Goal: Task Accomplishment & Management: Use online tool/utility

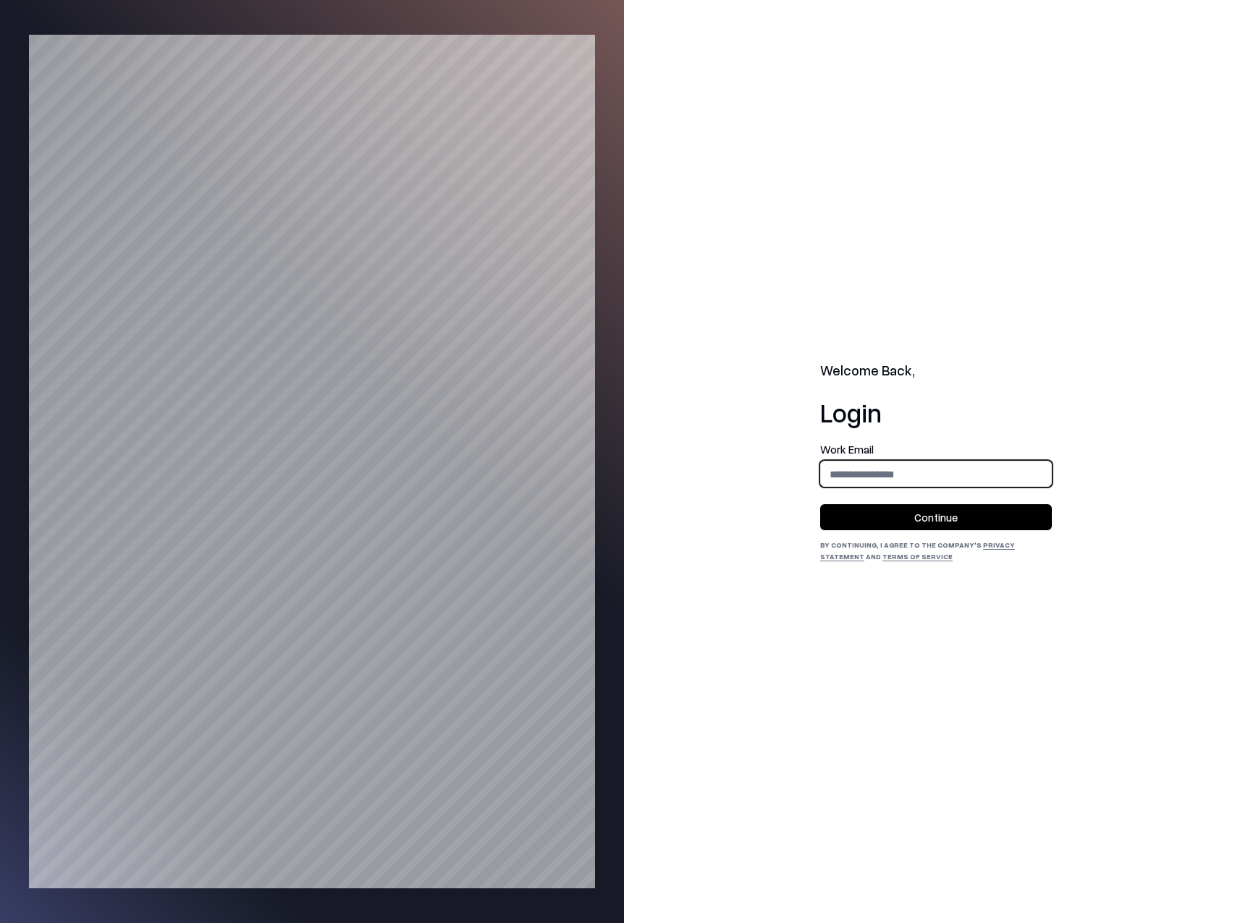
click at [860, 471] on input "email" at bounding box center [936, 474] width 230 height 27
type input "**********"
click at [898, 520] on button "Continue" at bounding box center [936, 517] width 232 height 26
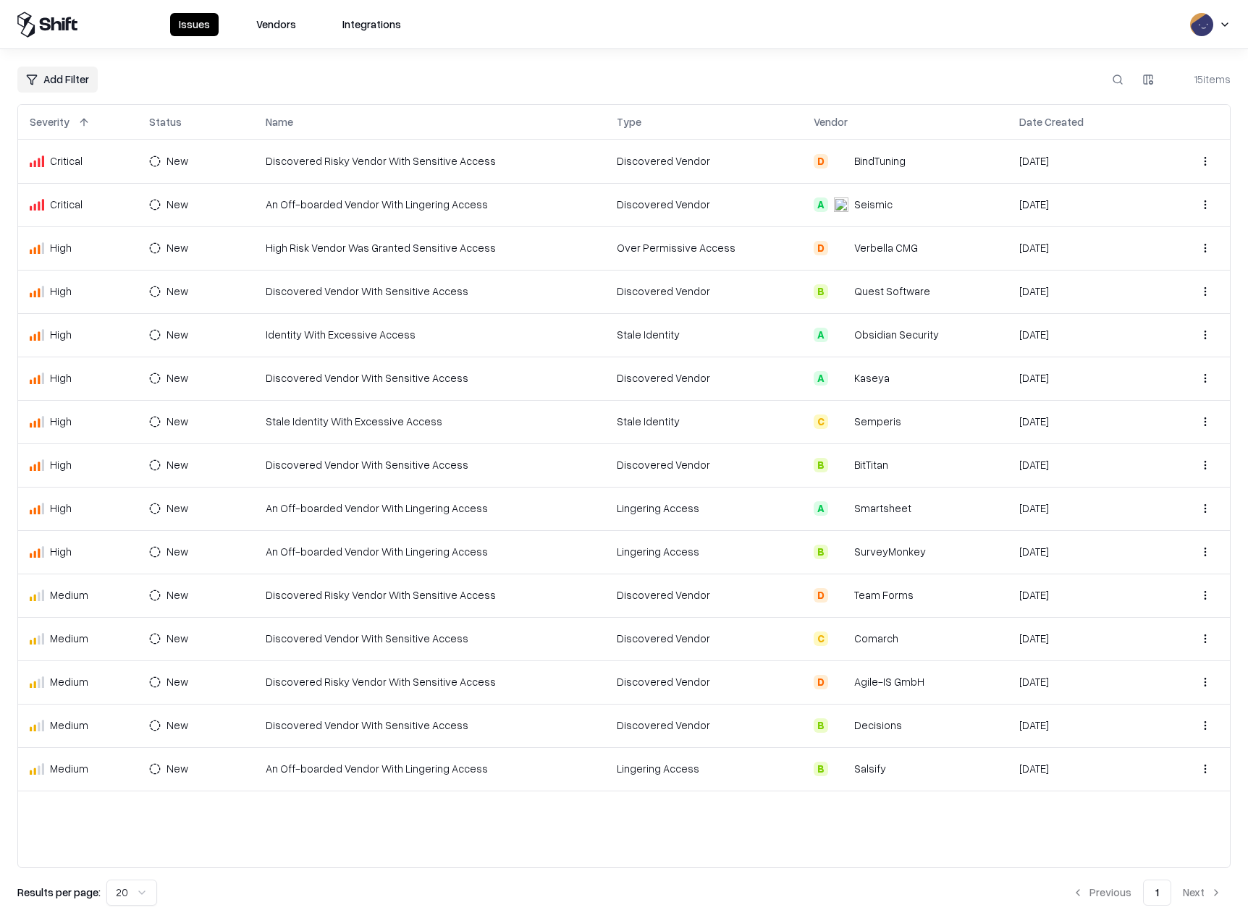
click at [263, 23] on button "Vendors" at bounding box center [275, 24] width 57 height 23
